Goal: Task Accomplishment & Management: Manage account settings

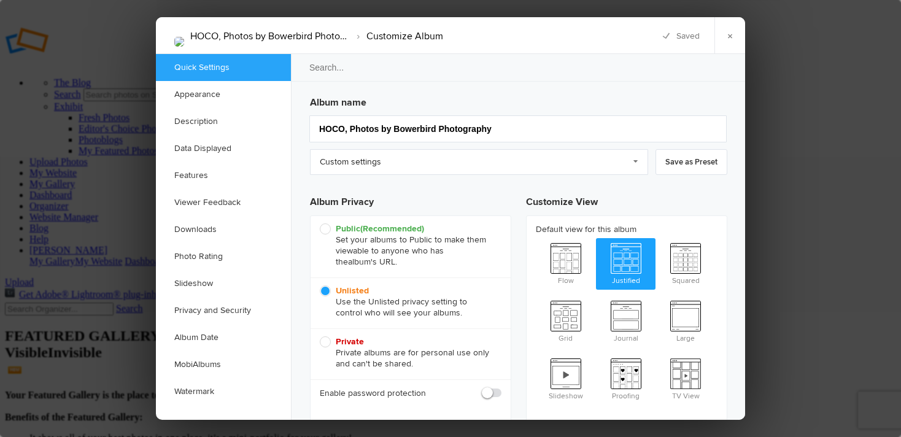
click at [326, 227] on span "Public (Recommended) Set your albums to Public to make them viewable to anyone …" at bounding box center [408, 245] width 176 height 44
click at [320, 223] on input "Public (Recommended) Set your albums to Public to make them viewable to anyone …" at bounding box center [319, 223] width 1 height 1
radio input "true"
click at [730, 34] on link "×" at bounding box center [729, 35] width 31 height 37
